Goal: Find specific page/section: Find specific page/section

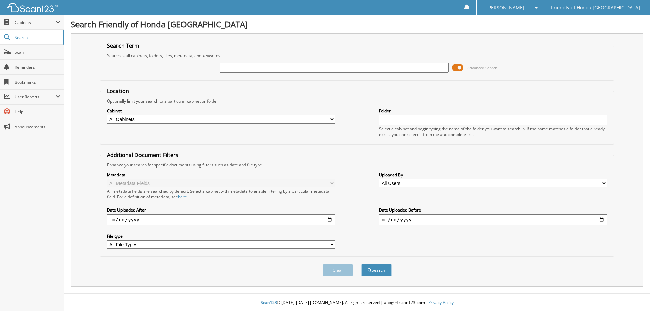
click at [241, 68] on input "text" at bounding box center [334, 68] width 228 height 10
type input "59033"
click at [361, 264] on button "Search" at bounding box center [376, 270] width 30 height 13
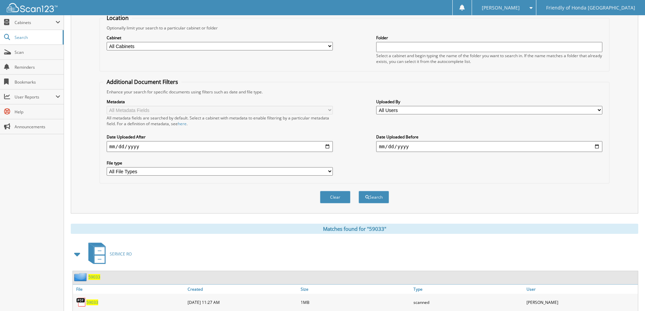
scroll to position [135, 0]
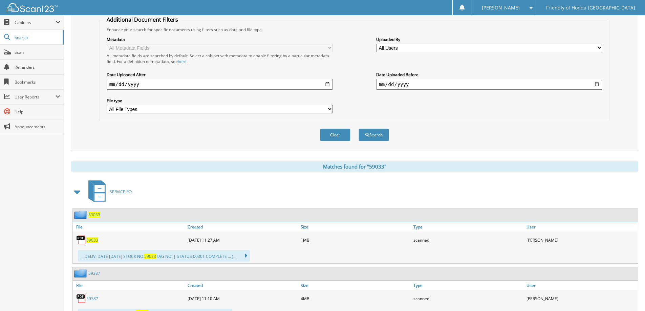
click at [90, 215] on span "59033" at bounding box center [94, 215] width 12 height 6
